Goal: Task Accomplishment & Management: Use online tool/utility

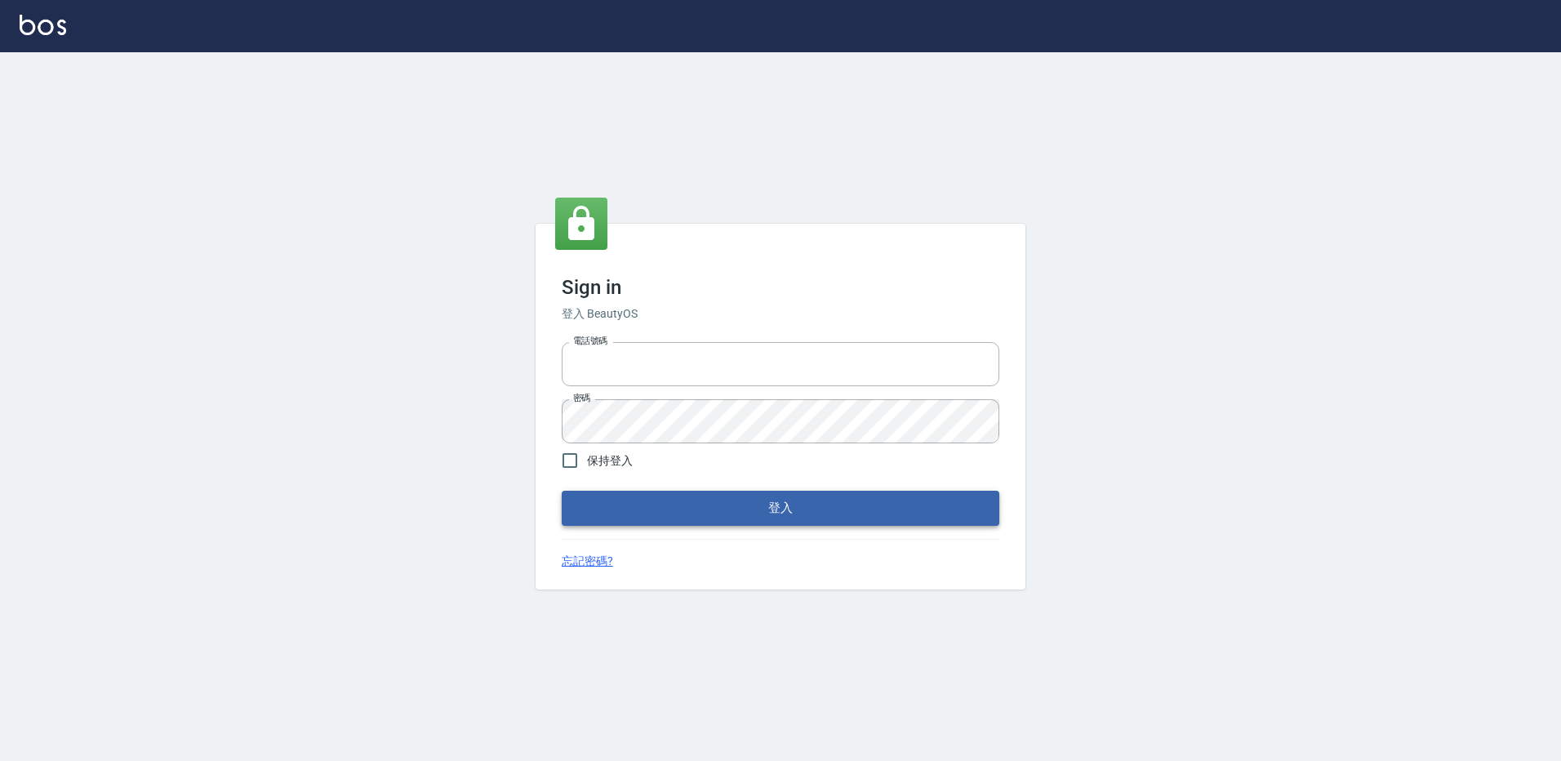
type input "27222158"
click at [806, 507] on button "登入" at bounding box center [781, 508] width 438 height 34
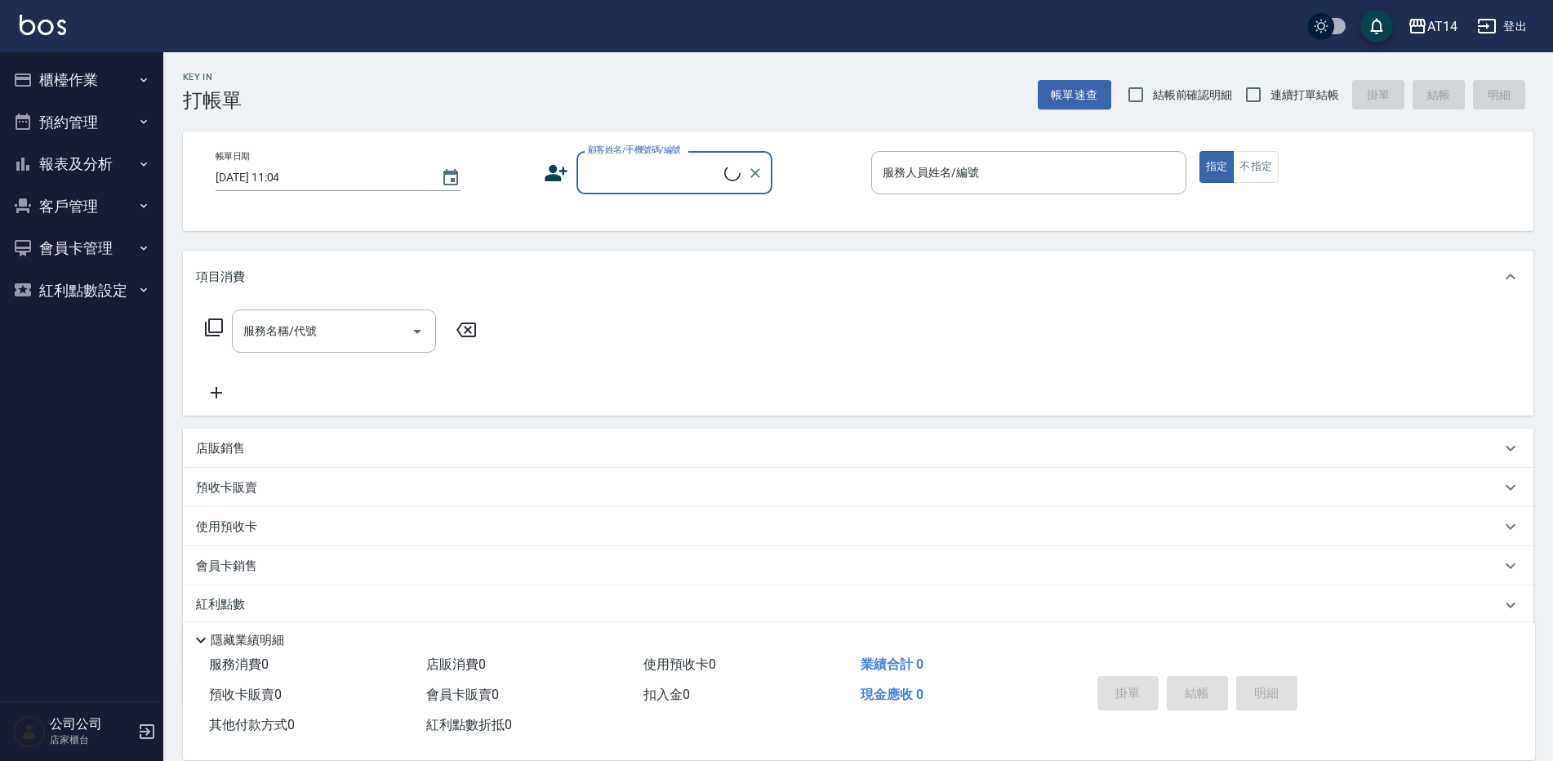
click at [27, 82] on icon "button" at bounding box center [23, 80] width 20 height 20
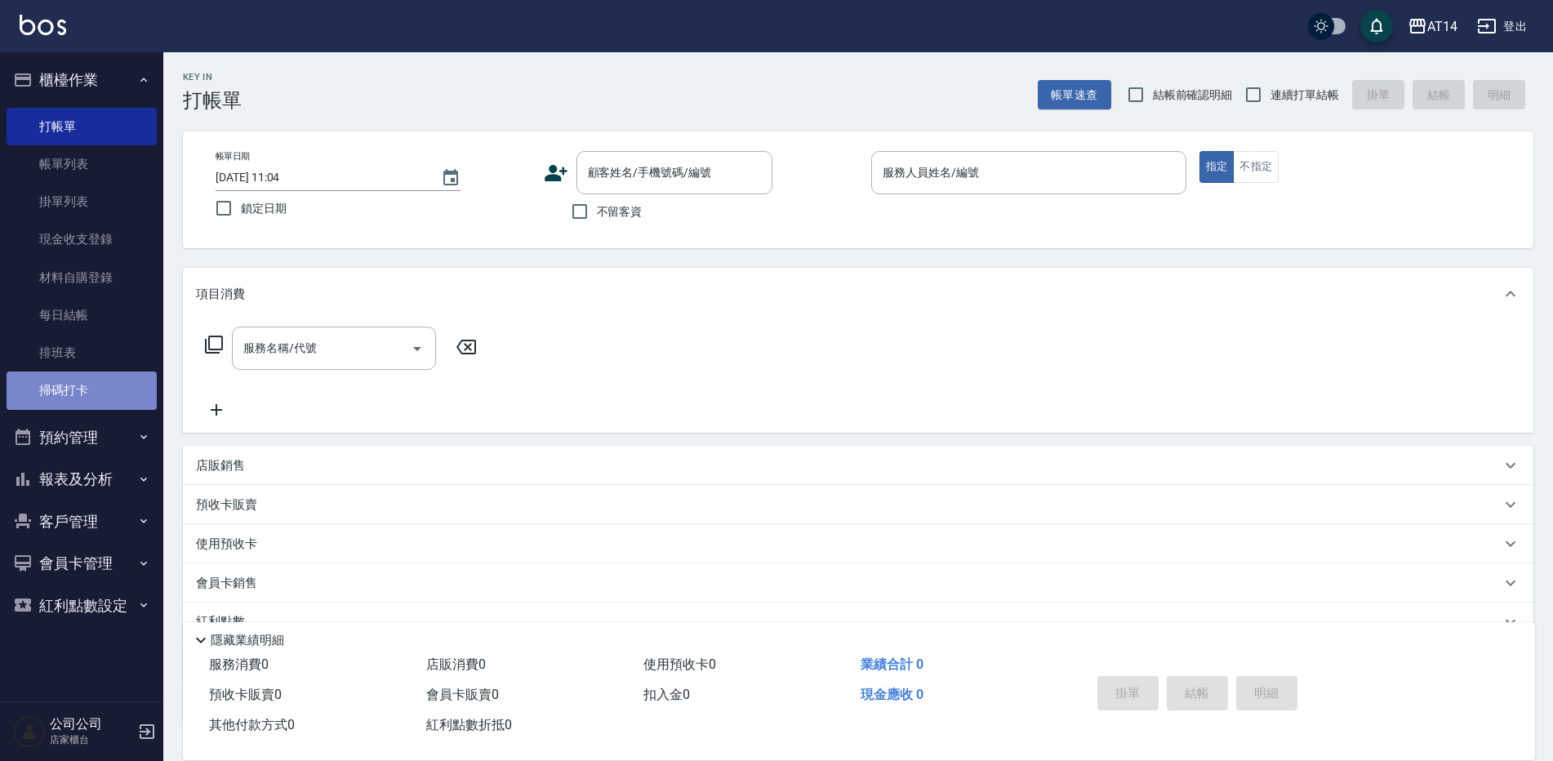
click at [126, 375] on link "掃碼打卡" at bounding box center [82, 390] width 150 height 38
